Goal: Task Accomplishment & Management: Manage account settings

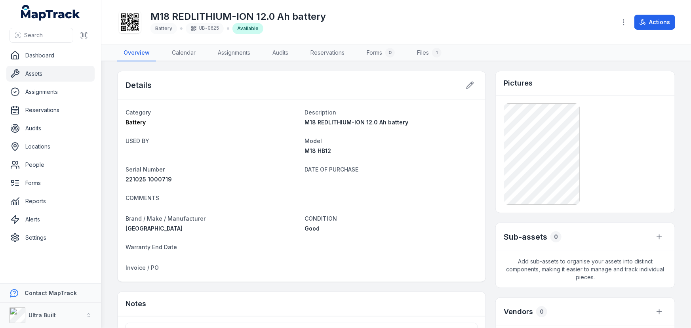
click at [37, 75] on link "Assets" at bounding box center [50, 74] width 88 height 16
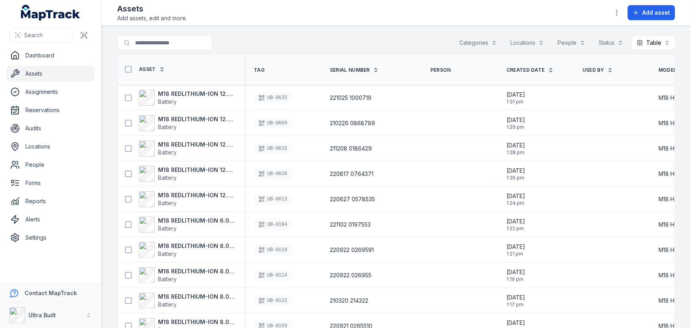
click at [367, 38] on div "Search for assets Categories Locations People Status Table *****" at bounding box center [396, 44] width 558 height 18
click at [279, 54] on th "Tag" at bounding box center [282, 69] width 76 height 31
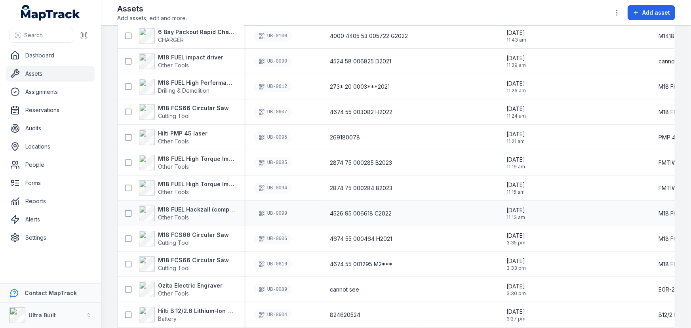
scroll to position [467, 0]
click at [128, 212] on icon at bounding box center [128, 213] width 8 height 8
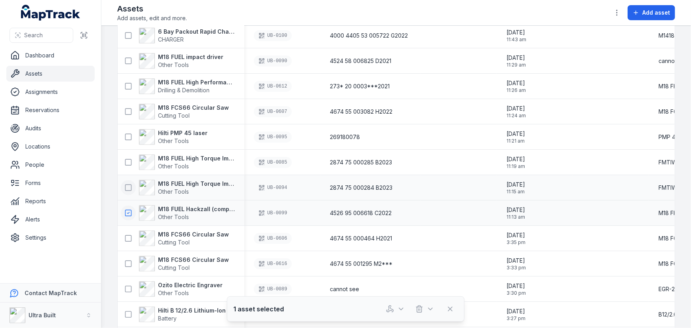
click at [127, 187] on icon at bounding box center [128, 188] width 8 height 8
click at [127, 163] on icon at bounding box center [128, 162] width 8 height 8
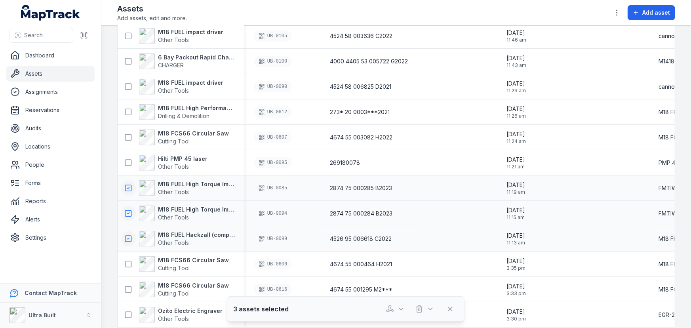
scroll to position [431, 0]
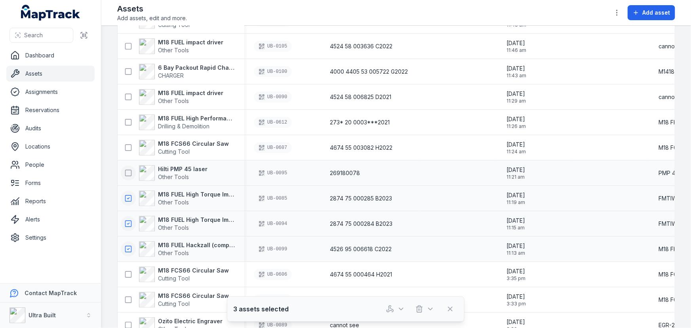
click at [126, 171] on icon at bounding box center [128, 173] width 8 height 8
click at [126, 145] on icon at bounding box center [128, 148] width 8 height 8
click at [126, 120] on icon at bounding box center [128, 122] width 8 height 8
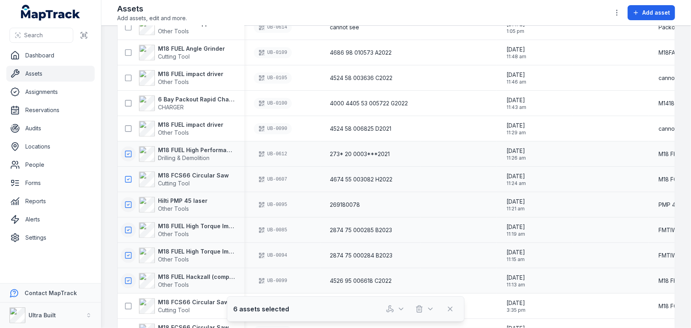
scroll to position [360, 0]
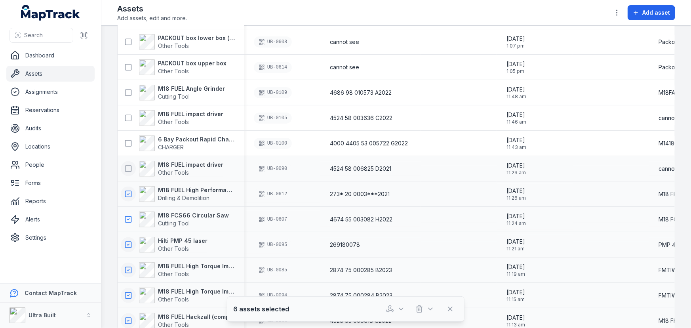
click at [127, 169] on icon at bounding box center [128, 169] width 8 height 8
click at [129, 141] on icon at bounding box center [128, 143] width 8 height 8
click at [127, 115] on icon at bounding box center [128, 118] width 8 height 8
click at [128, 95] on rect at bounding box center [128, 92] width 6 height 6
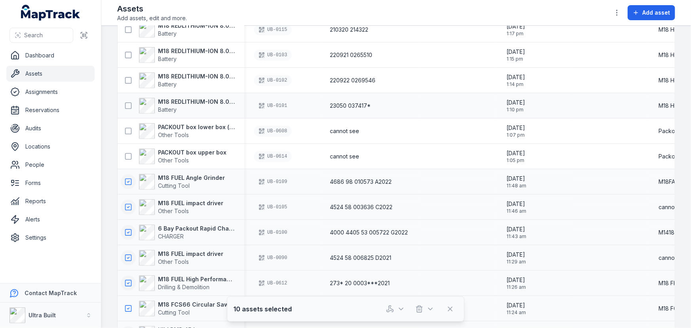
scroll to position [252, 0]
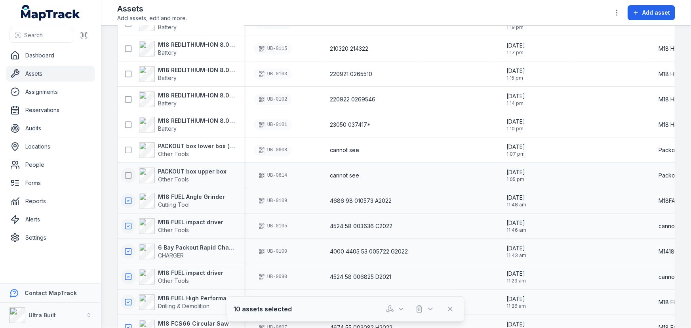
click at [128, 173] on icon at bounding box center [128, 175] width 8 height 8
click at [129, 149] on icon at bounding box center [128, 150] width 8 height 8
click at [127, 123] on icon at bounding box center [128, 125] width 8 height 8
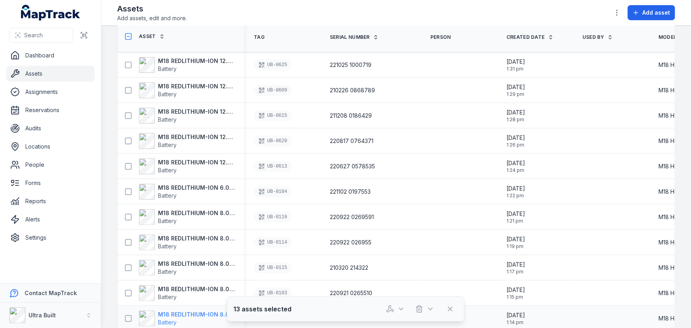
scroll to position [180, 0]
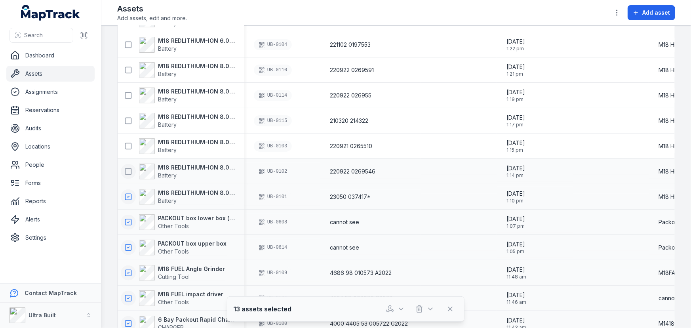
click at [127, 170] on icon at bounding box center [128, 171] width 8 height 8
click at [129, 145] on icon at bounding box center [128, 146] width 8 height 8
click at [127, 120] on icon at bounding box center [128, 121] width 8 height 8
click at [128, 97] on rect at bounding box center [128, 95] width 6 height 6
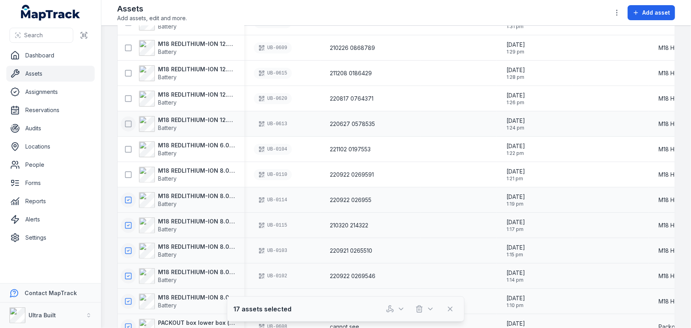
scroll to position [72, 0]
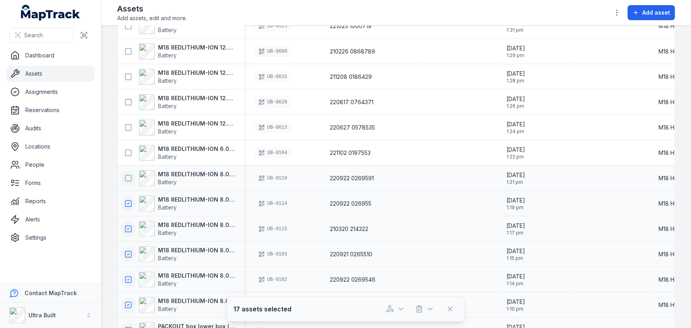
click at [129, 179] on icon at bounding box center [128, 178] width 8 height 8
click at [129, 151] on icon at bounding box center [128, 153] width 8 height 8
click at [126, 127] on icon at bounding box center [128, 127] width 8 height 8
click at [126, 102] on icon at bounding box center [128, 102] width 8 height 8
click at [127, 76] on icon at bounding box center [128, 77] width 8 height 8
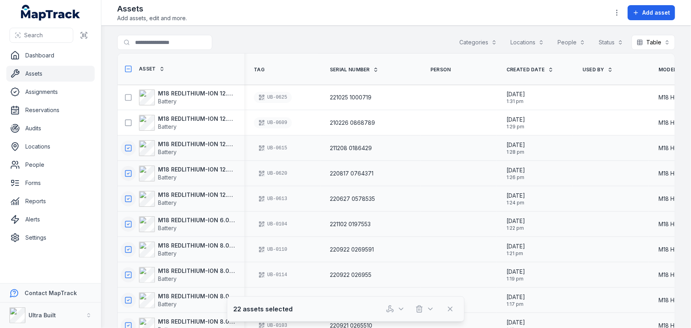
scroll to position [0, 0]
click at [127, 123] on icon at bounding box center [128, 123] width 8 height 8
click at [127, 100] on rect at bounding box center [128, 98] width 6 height 6
click at [617, 15] on circle "button" at bounding box center [616, 15] width 1 height 1
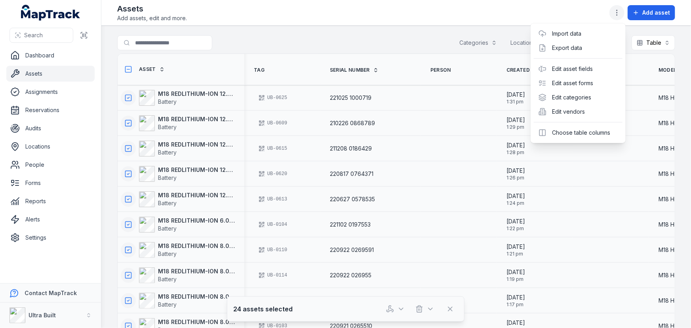
click at [617, 15] on circle "button" at bounding box center [616, 15] width 1 height 1
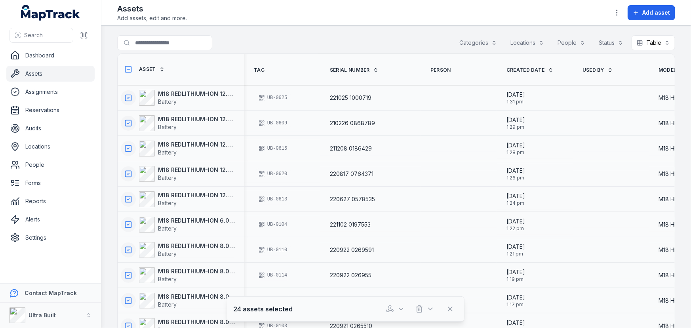
scroll to position [72, 0]
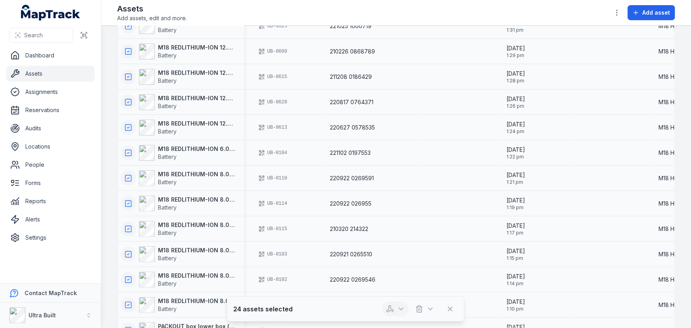
click at [399, 311] on icon "button" at bounding box center [401, 309] width 8 height 8
click at [389, 277] on div "Assign assets" at bounding box center [395, 273] width 89 height 14
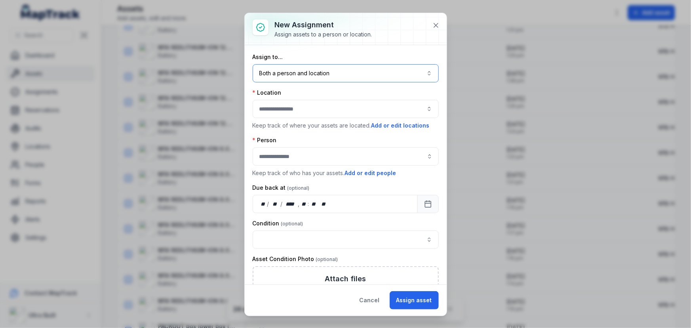
click at [297, 80] on button "Both a person and location ****" at bounding box center [346, 73] width 186 height 18
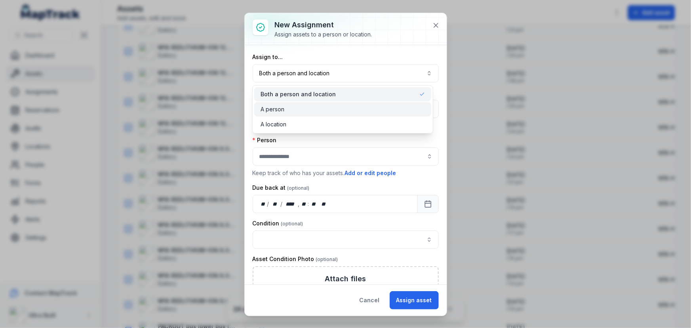
click at [290, 107] on div "A person" at bounding box center [342, 109] width 164 height 8
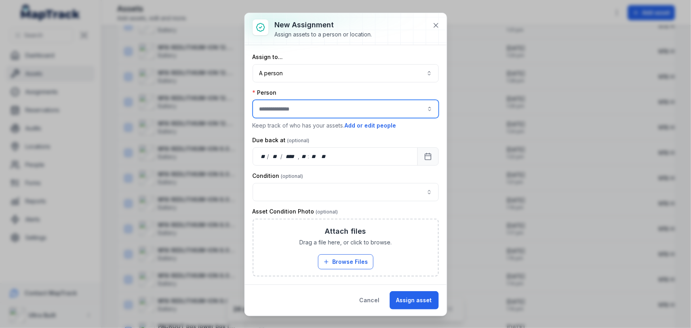
click at [286, 113] on input "assignment-add:person-label" at bounding box center [346, 109] width 186 height 18
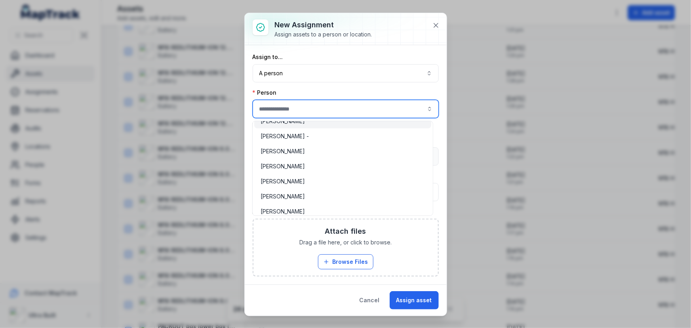
scroll to position [36, 0]
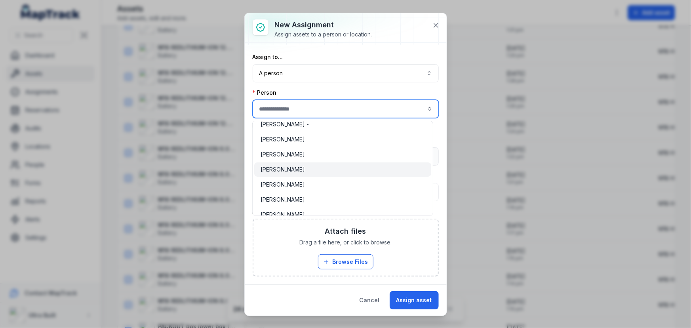
type input "**********"
click at [289, 168] on span "[PERSON_NAME]" at bounding box center [282, 169] width 44 height 8
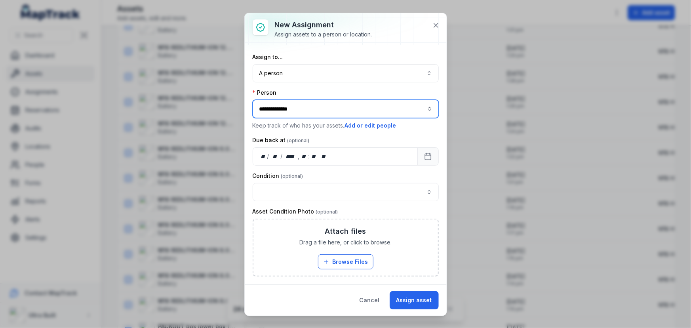
scroll to position [67, 0]
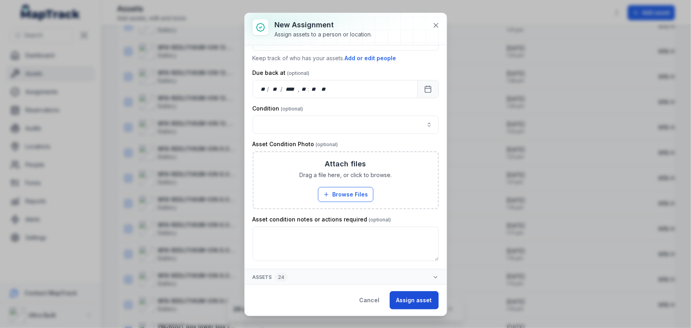
click at [410, 304] on button "Assign asset" at bounding box center [413, 300] width 49 height 18
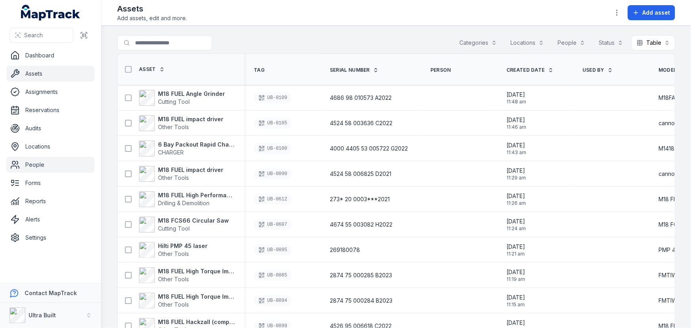
click at [30, 161] on link "People" at bounding box center [50, 165] width 88 height 16
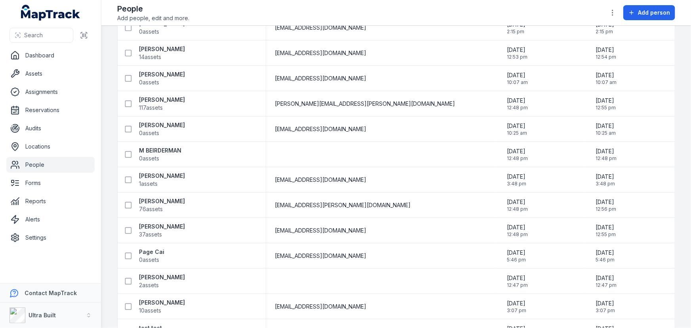
scroll to position [241, 0]
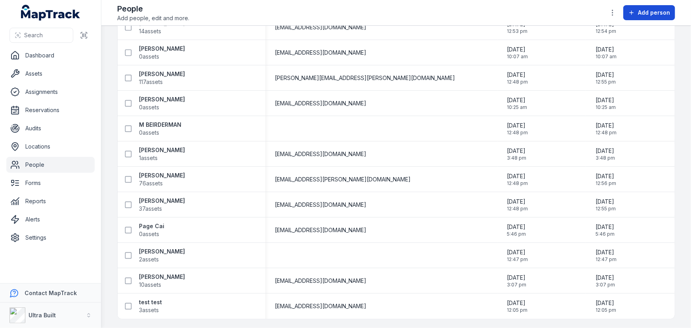
click at [653, 12] on span "Add person" at bounding box center [654, 13] width 32 height 8
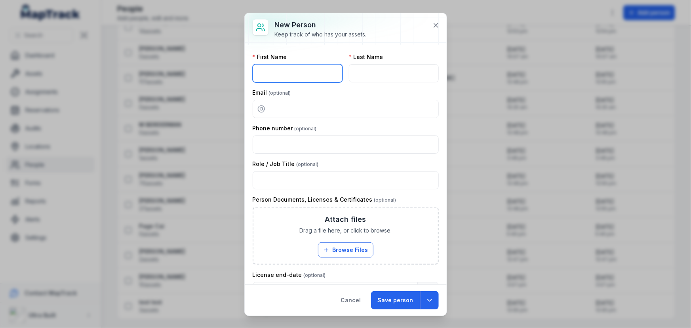
click at [285, 77] on input "text" at bounding box center [298, 73] width 90 height 18
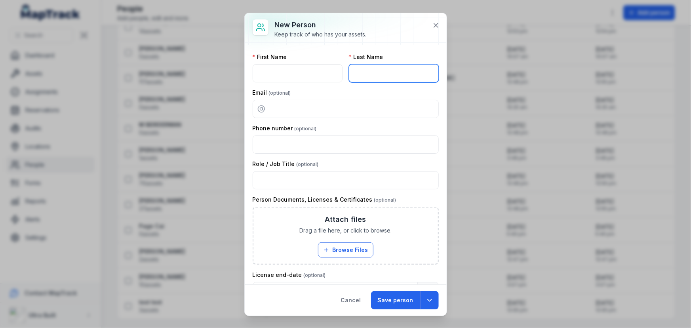
click at [372, 76] on input "text" at bounding box center [394, 73] width 90 height 18
paste input "*******"
type input "*******"
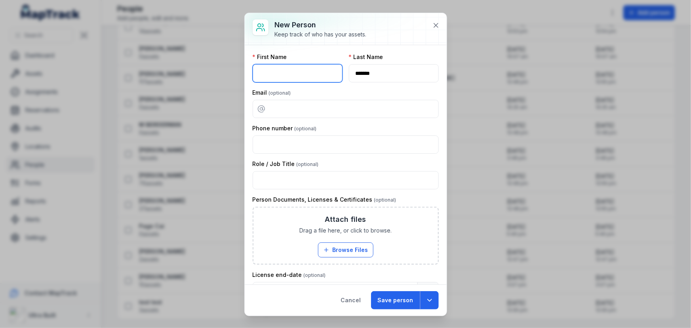
click at [301, 74] on input "text" at bounding box center [298, 73] width 90 height 18
type input "*"
type input "******"
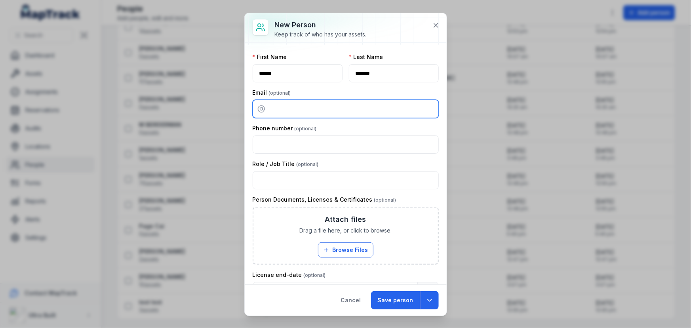
click at [287, 109] on input "email" at bounding box center [346, 109] width 186 height 18
paste input "**********"
type input "**********"
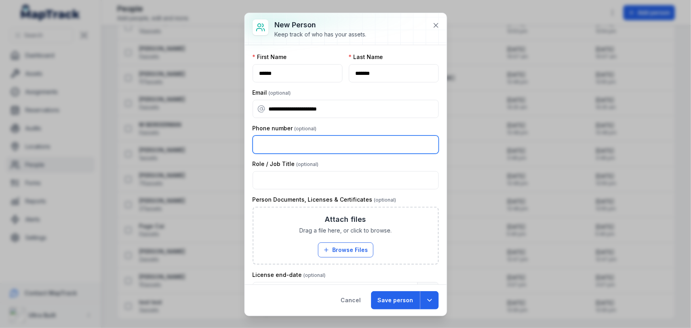
click at [291, 136] on input "number" at bounding box center [346, 144] width 186 height 18
paste input "**********"
type input "**********"
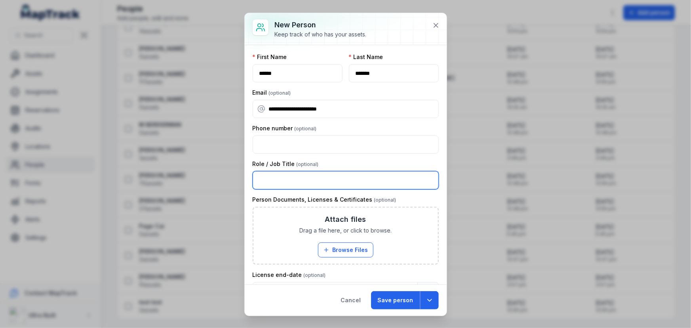
click at [300, 184] on input "text" at bounding box center [346, 180] width 186 height 18
type input "**********"
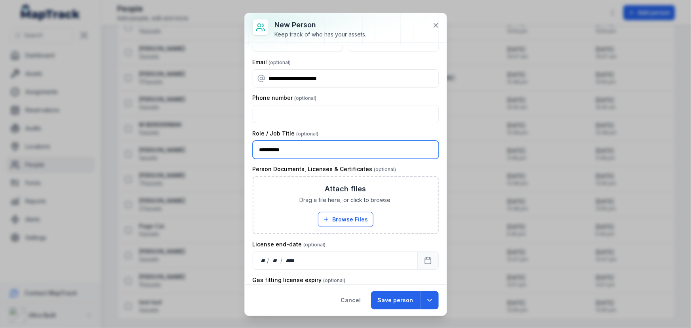
scroll to position [58, 0]
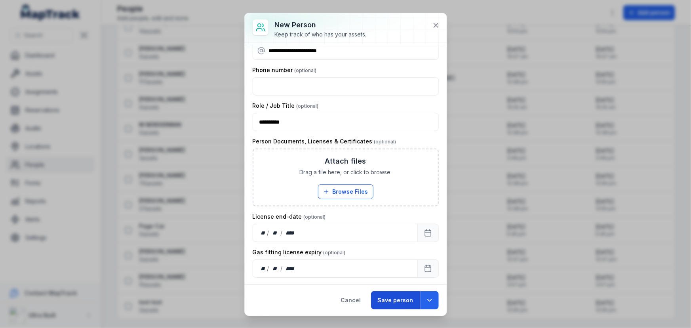
click at [404, 299] on button "Save person" at bounding box center [395, 300] width 49 height 18
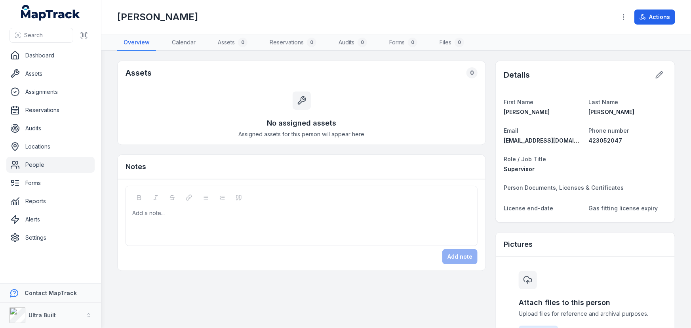
click at [29, 169] on link "People" at bounding box center [50, 165] width 88 height 16
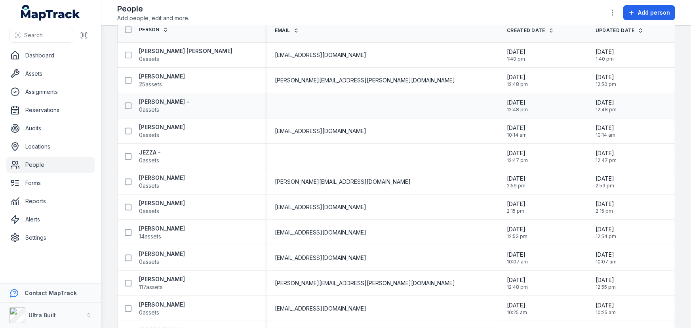
scroll to position [72, 0]
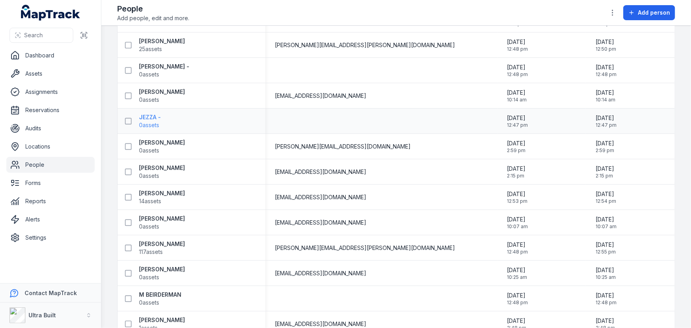
click at [153, 115] on strong "JEZZA -" at bounding box center [150, 117] width 22 height 8
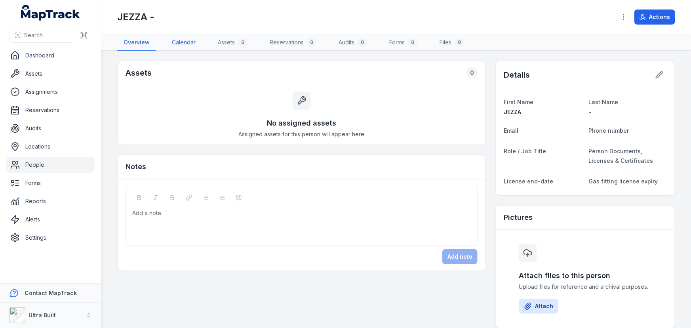
click at [182, 43] on link "Calendar" at bounding box center [183, 42] width 36 height 17
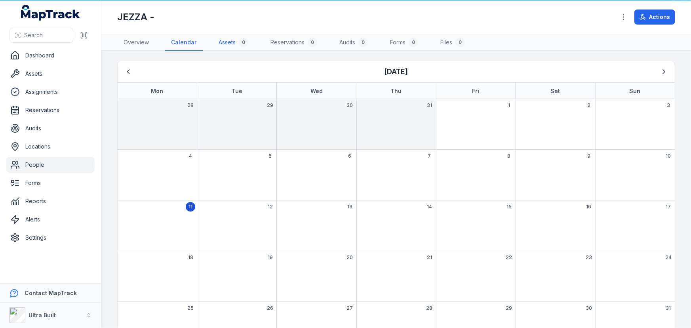
click at [221, 42] on link "Assets 0" at bounding box center [233, 42] width 42 height 17
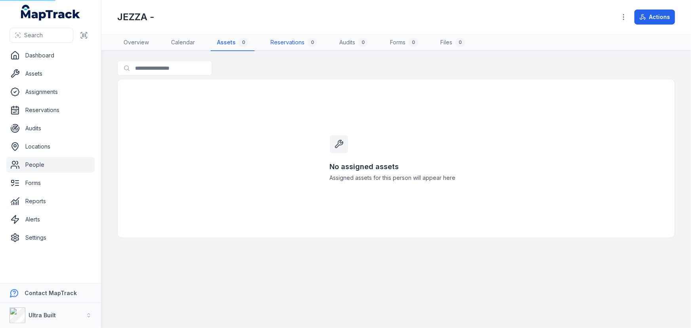
click at [279, 42] on link "Reservations 0" at bounding box center [293, 42] width 59 height 17
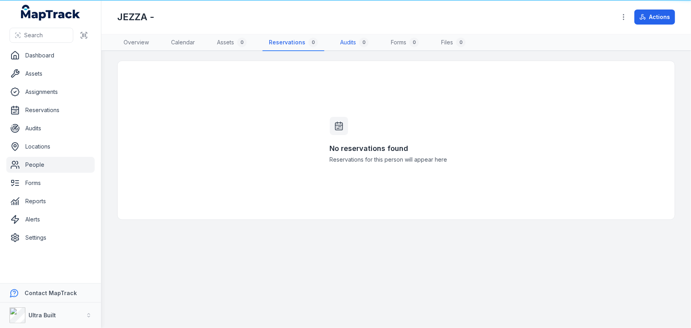
click at [351, 43] on link "Audits 0" at bounding box center [354, 42] width 41 height 17
click at [402, 40] on link "Forms 0" at bounding box center [404, 42] width 41 height 17
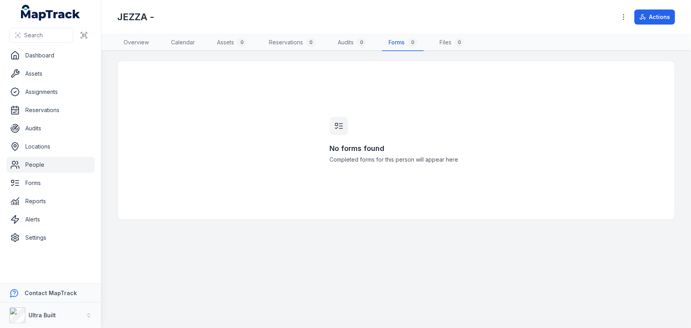
click at [35, 162] on link "People" at bounding box center [50, 165] width 88 height 16
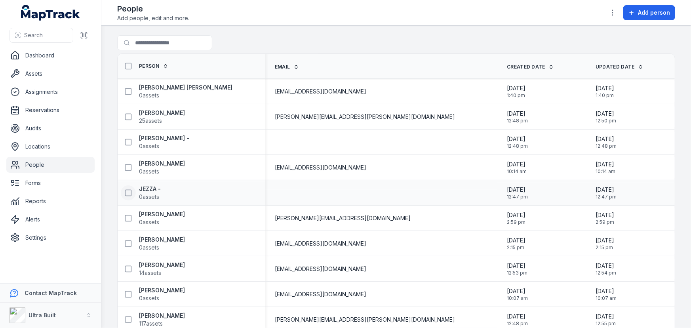
click at [127, 191] on icon at bounding box center [128, 193] width 8 height 8
click at [127, 194] on icon at bounding box center [128, 193] width 8 height 8
click at [161, 46] on input "Search for people" at bounding box center [180, 42] width 127 height 15
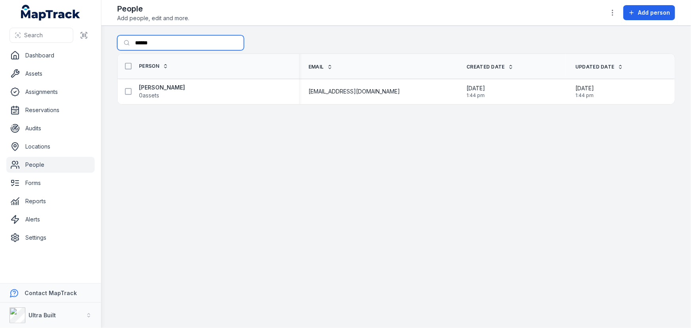
type input "******"
click at [29, 162] on link "People" at bounding box center [50, 165] width 88 height 16
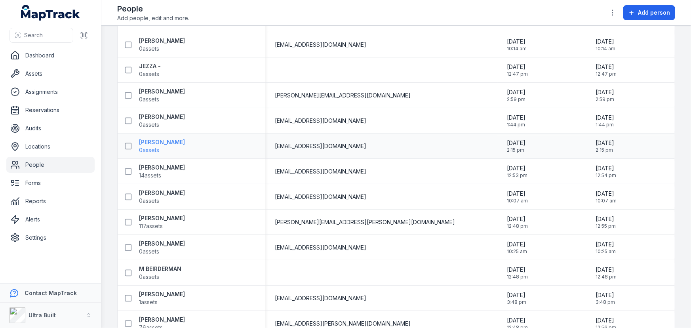
scroll to position [87, 0]
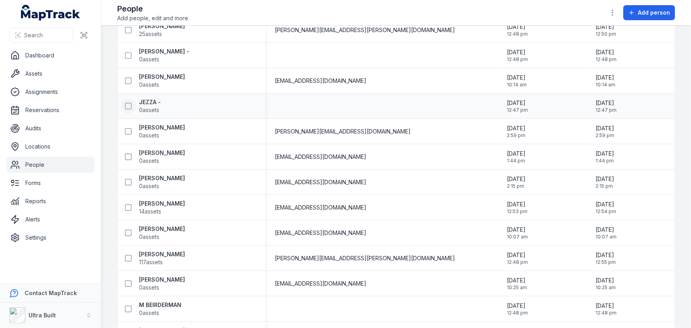
click at [127, 104] on icon at bounding box center [128, 106] width 8 height 8
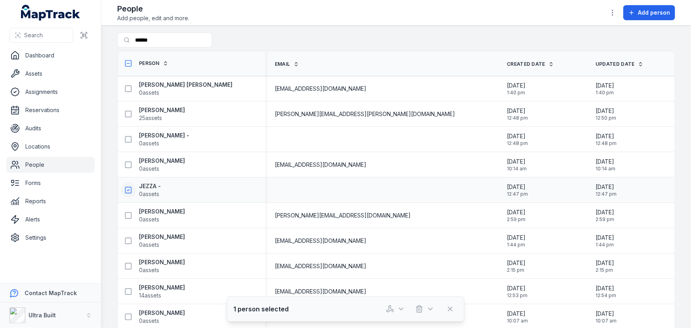
scroll to position [0, 0]
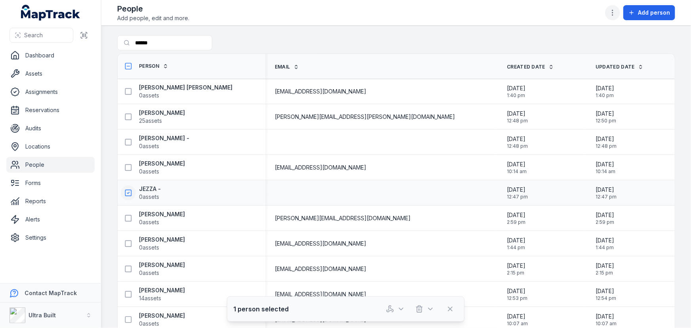
click at [613, 12] on icon "button" at bounding box center [612, 13] width 8 height 8
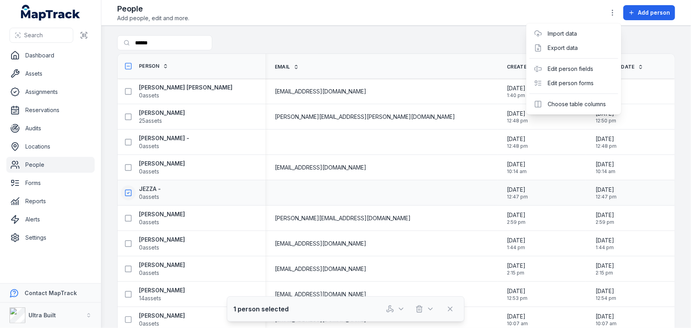
click at [147, 186] on div "Toggle Navigation People Add people, edit and more. Add person Search for peopl…" at bounding box center [395, 164] width 589 height 328
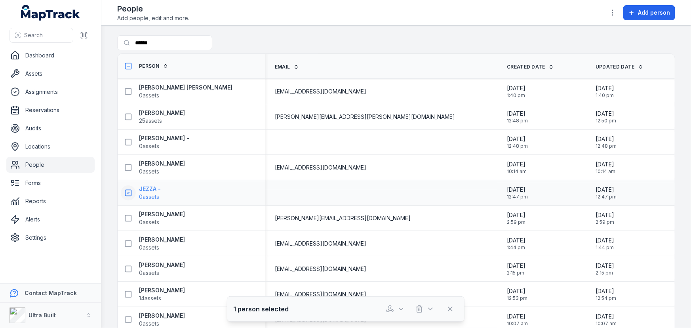
click at [141, 189] on strong "JEZZA -" at bounding box center [150, 189] width 22 height 8
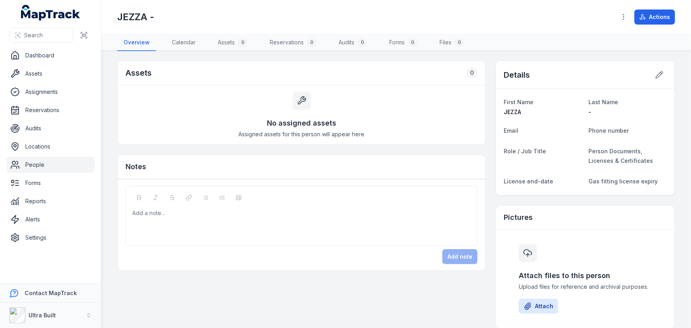
click at [619, 24] on div "JEZZA - Actions" at bounding box center [396, 17] width 558 height 28
click at [623, 20] on icon "button" at bounding box center [623, 17] width 8 height 8
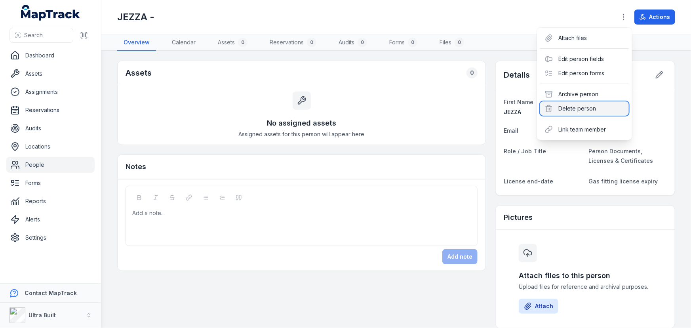
click at [576, 108] on div "Delete person" at bounding box center [584, 108] width 89 height 14
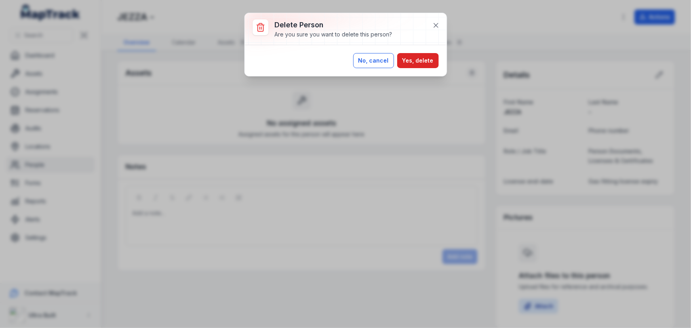
click at [384, 63] on button "No, cancel" at bounding box center [373, 60] width 41 height 15
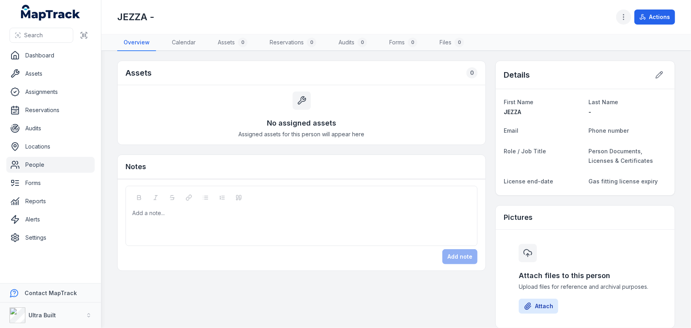
click at [624, 17] on circle "button" at bounding box center [623, 17] width 1 height 1
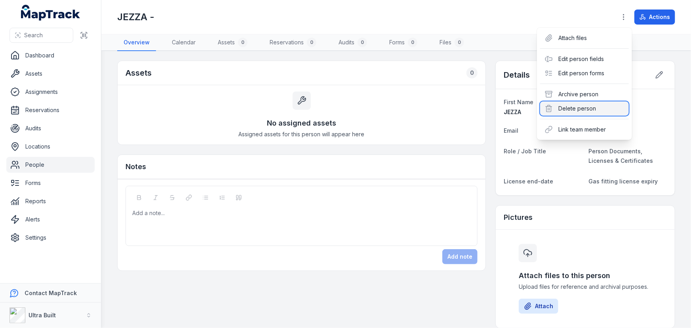
click at [578, 106] on div "Delete person" at bounding box center [584, 108] width 89 height 14
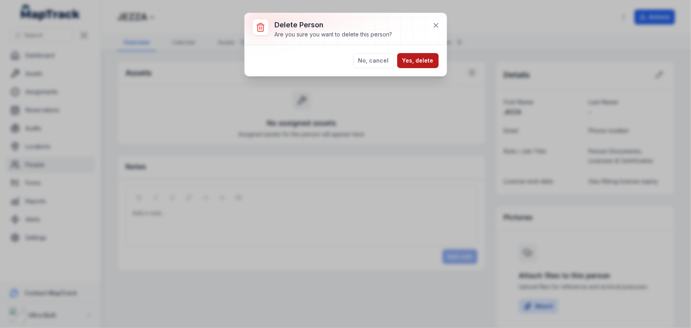
drag, startPoint x: 403, startPoint y: 60, endPoint x: 406, endPoint y: 59, distance: 4.0
click at [403, 60] on button "Yes, delete" at bounding box center [418, 60] width 42 height 15
